Goal: Information Seeking & Learning: Find specific fact

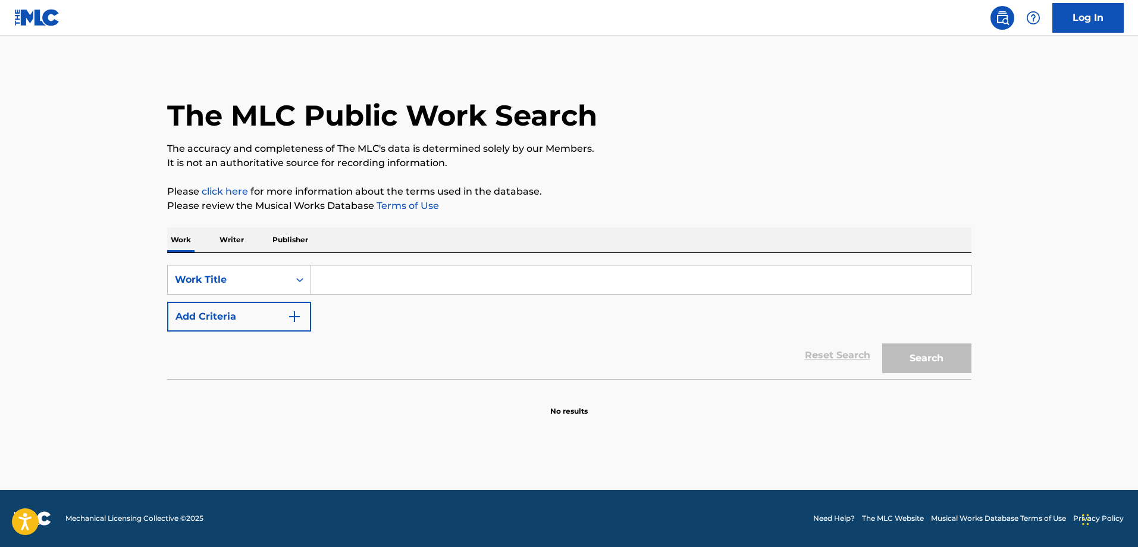
click at [431, 288] on input "Search Form" at bounding box center [641, 279] width 660 height 29
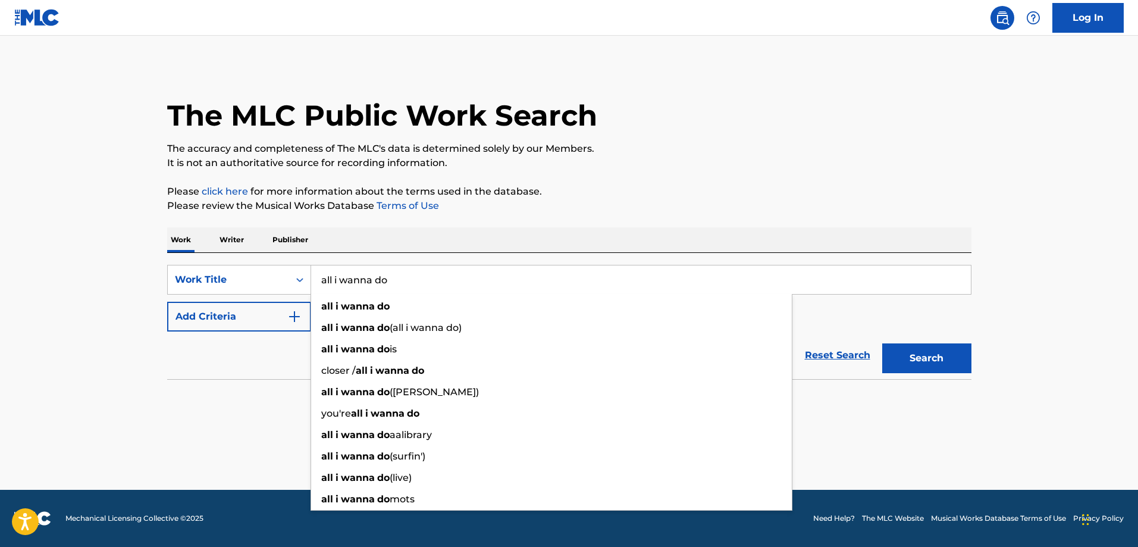
type input "all i wanna do"
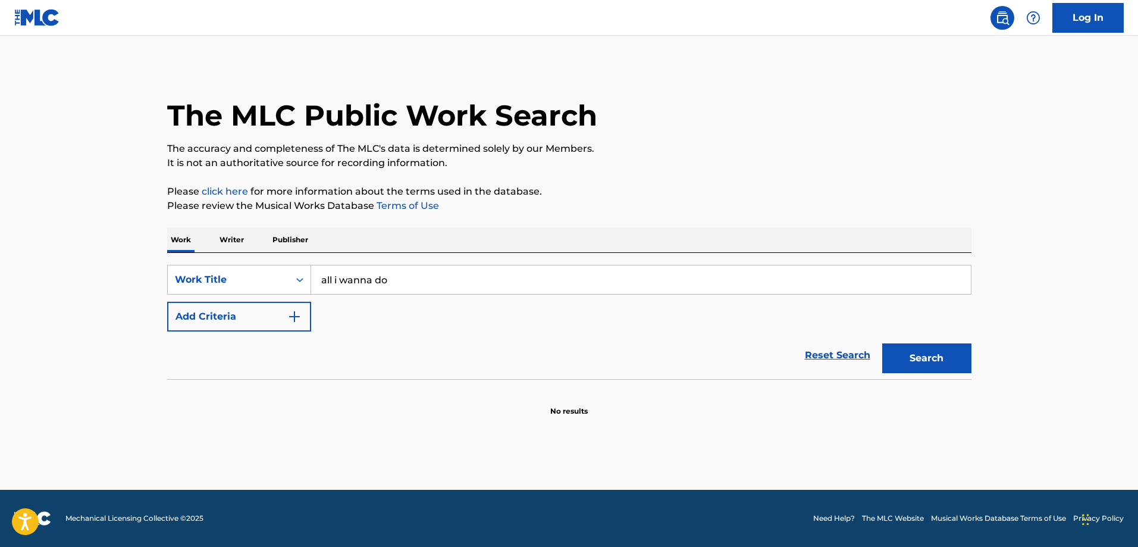
click at [397, 211] on p "Please review the Musical Works Database Terms of Use" at bounding box center [569, 206] width 804 height 14
click at [251, 323] on button "Add Criteria" at bounding box center [239, 317] width 144 height 30
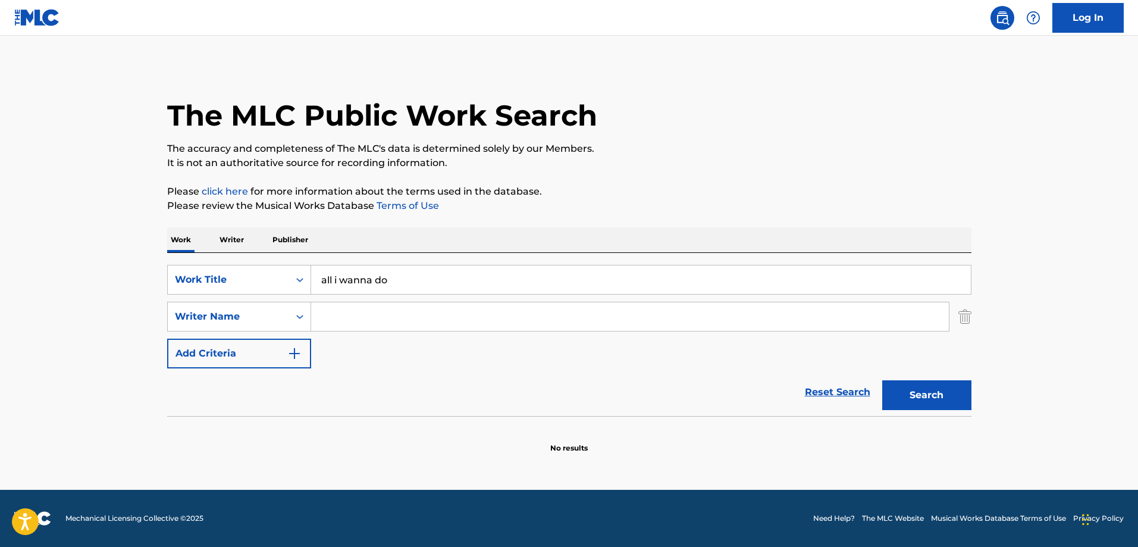
click at [367, 315] on input "Search Form" at bounding box center [630, 316] width 638 height 29
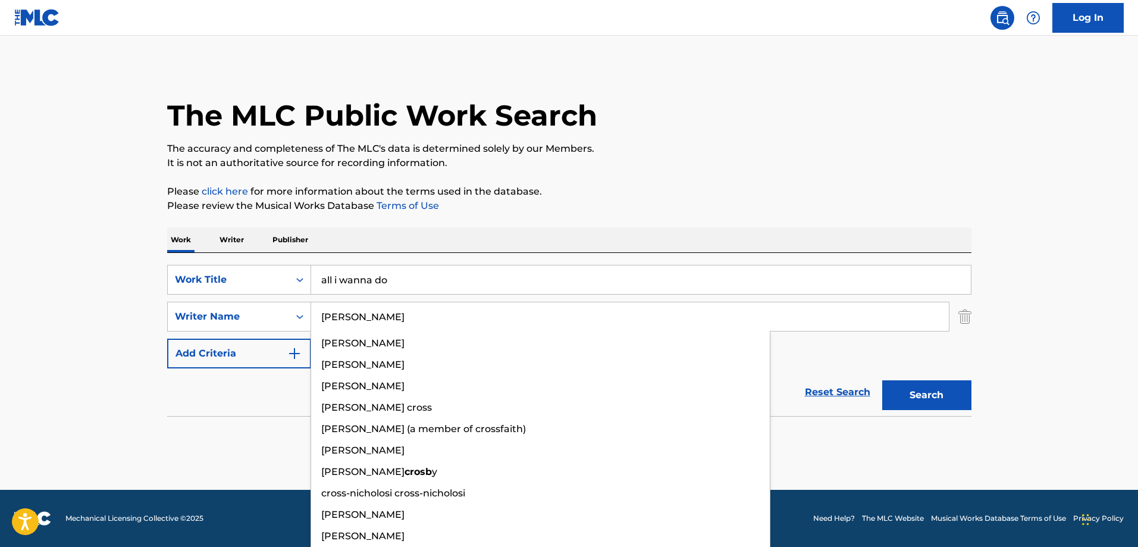
click at [882, 380] on button "Search" at bounding box center [926, 395] width 89 height 30
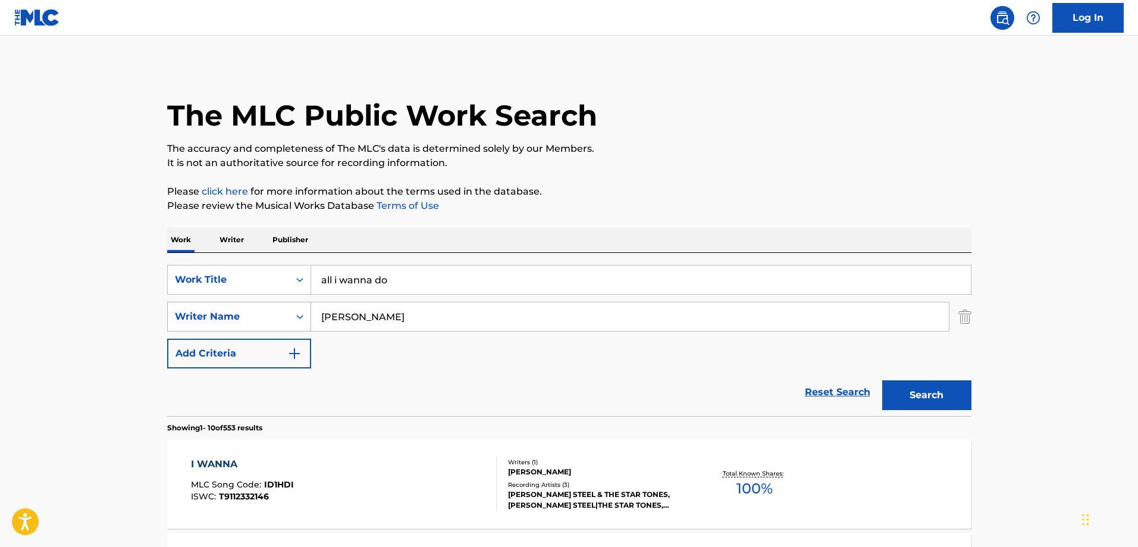
drag, startPoint x: 292, startPoint y: 313, endPoint x: 261, endPoint y: 313, distance: 31.5
click at [261, 313] on div "SearchWithCriteriad00e2439-4f04-4c24-a88e-7ea90e1aab38 Writer Name [PERSON_NAME]" at bounding box center [569, 317] width 804 height 30
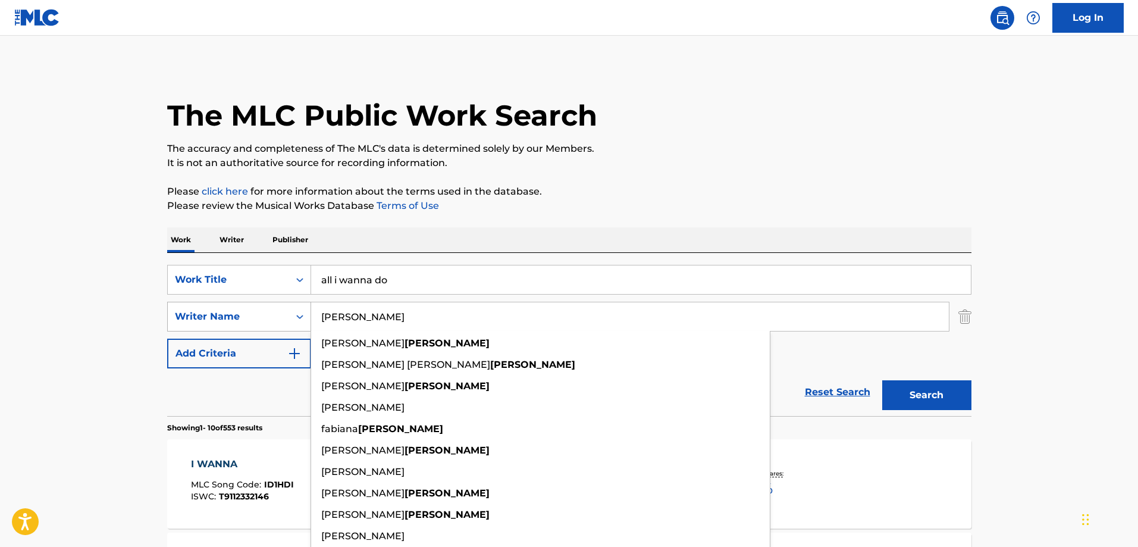
click at [882, 380] on button "Search" at bounding box center [926, 395] width 89 height 30
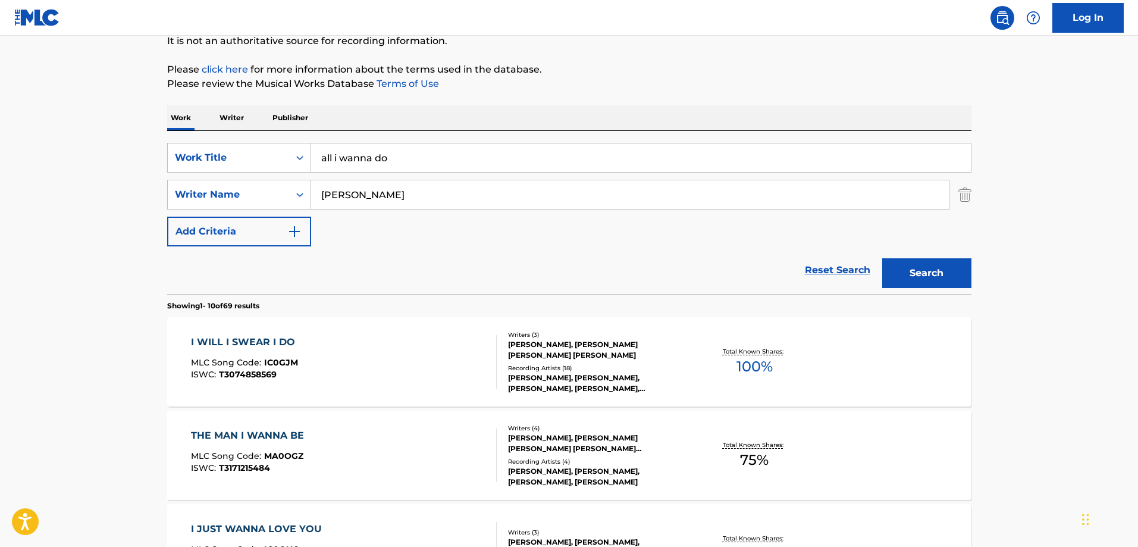
scroll to position [119, 0]
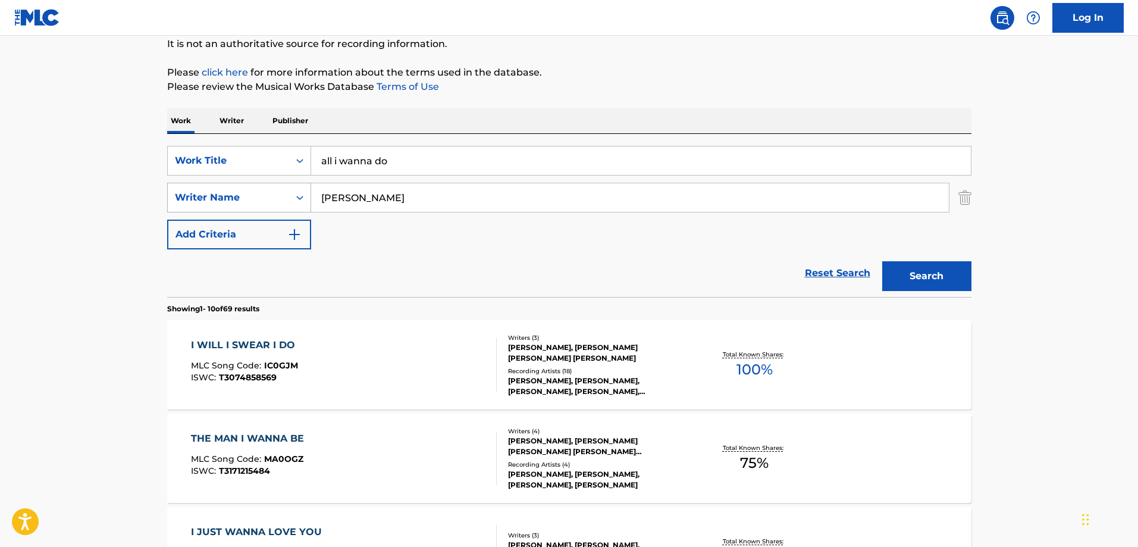
drag, startPoint x: 384, startPoint y: 200, endPoint x: 279, endPoint y: 199, distance: 105.3
click at [279, 199] on div "SearchWithCriteriad00e2439-4f04-4c24-a88e-7ea90e1aab38 Writer Name [PERSON_NAME]" at bounding box center [569, 198] width 804 height 30
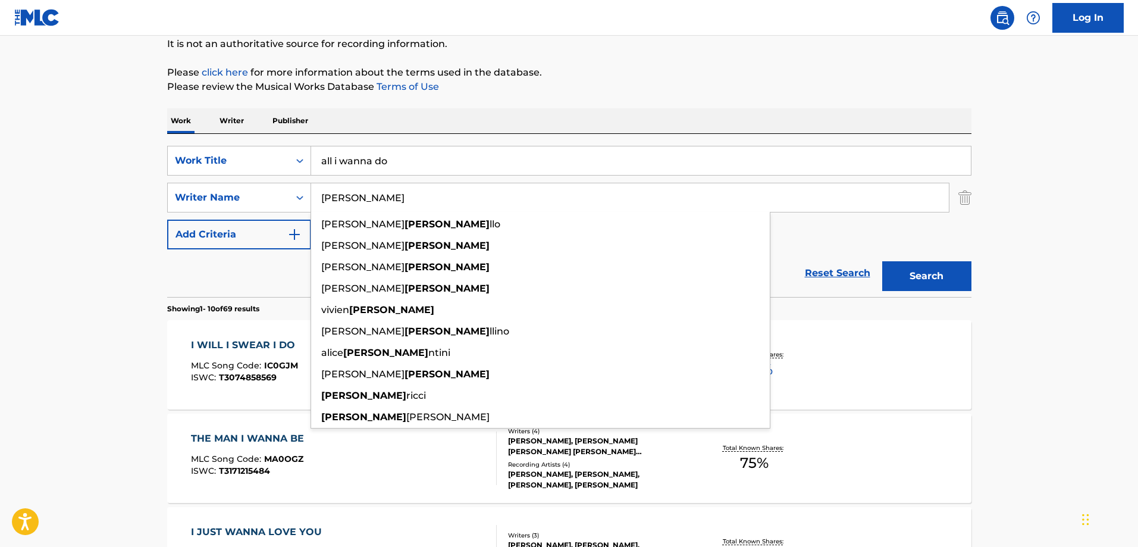
type input "[PERSON_NAME]"
click at [882, 261] on button "Search" at bounding box center [926, 276] width 89 height 30
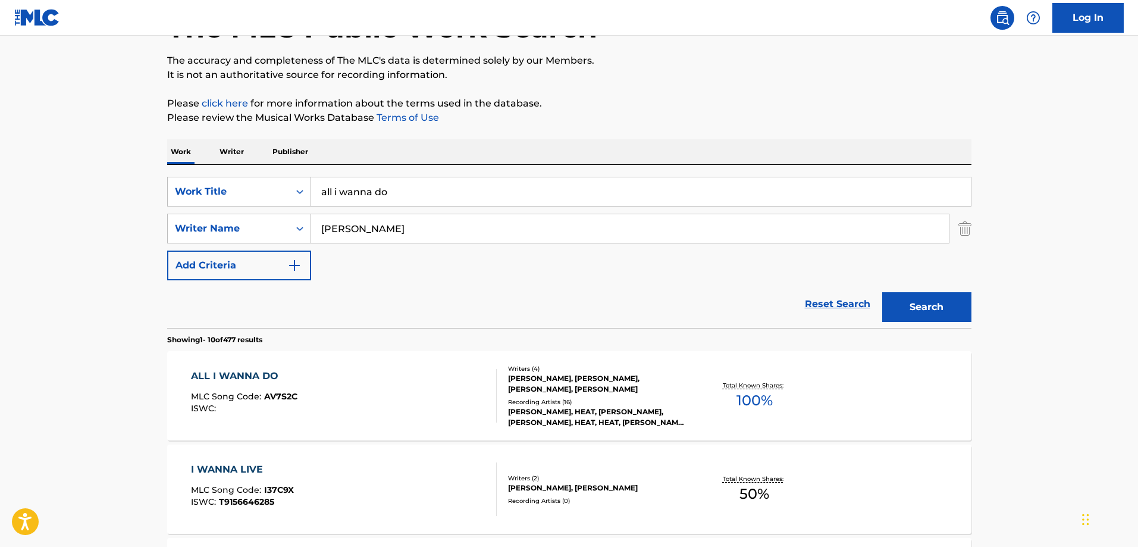
scroll to position [0, 0]
